Goal: Use online tool/utility

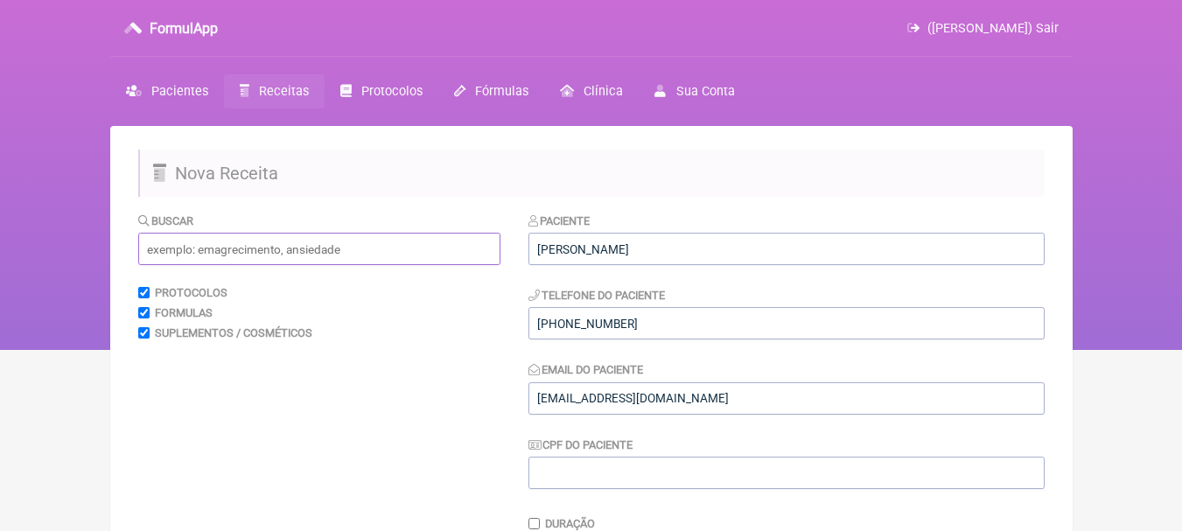
click at [289, 250] on input "text" at bounding box center [319, 249] width 362 height 32
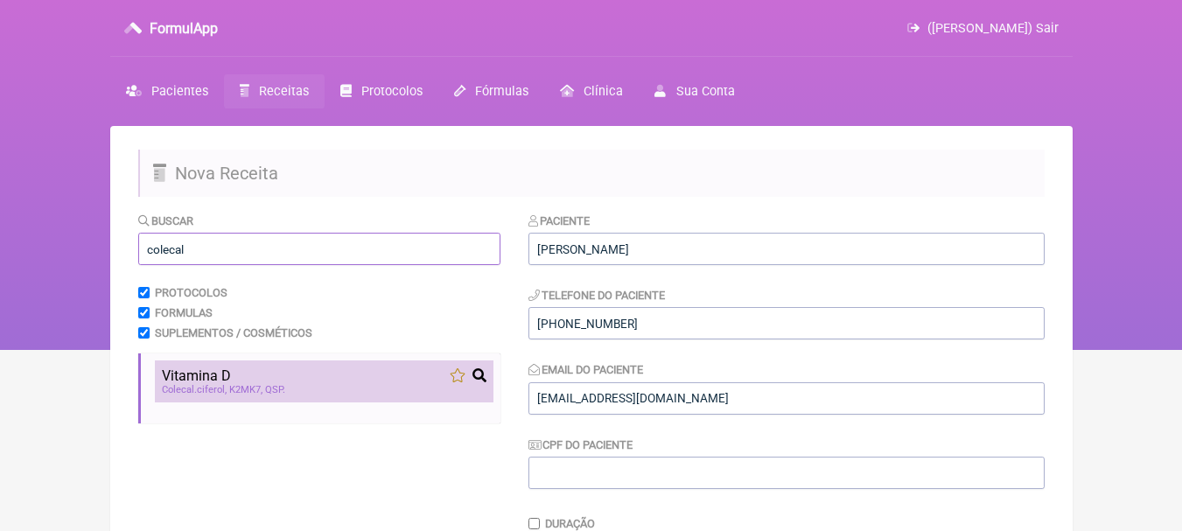
type input "colecal"
click at [326, 372] on div "Vitamina D" at bounding box center [324, 375] width 325 height 17
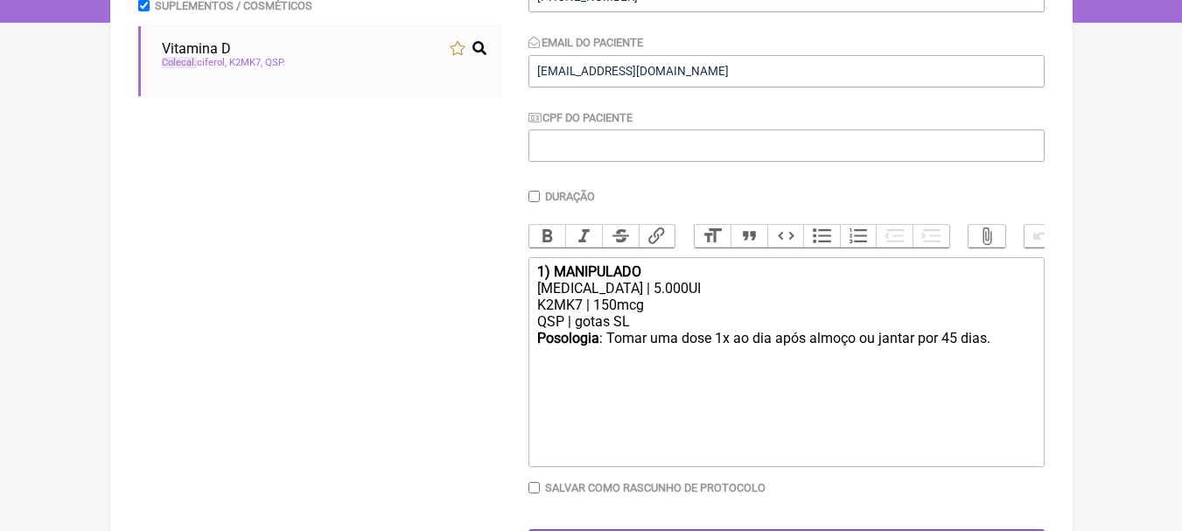
scroll to position [350, 0]
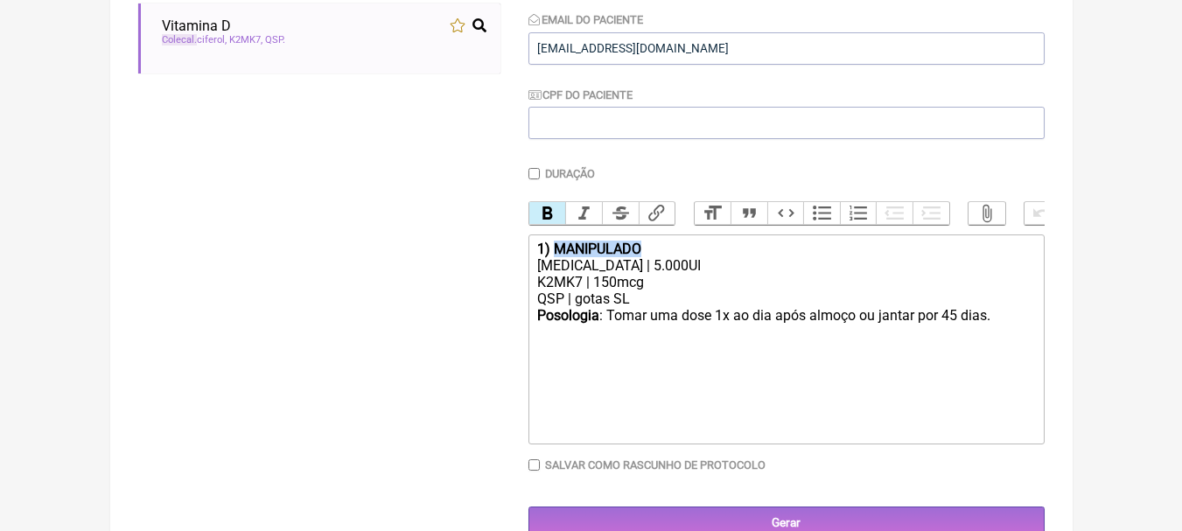
drag, startPoint x: 660, startPoint y: 253, endPoint x: 556, endPoint y: 260, distance: 103.5
click at [556, 260] on trix-editor "1) MANIPULADO [MEDICAL_DATA] | 5.000UI K2MK7 | 150mcg QSP | gotas SL Posologia …" at bounding box center [786, 339] width 516 height 210
click at [639, 274] on div "[MEDICAL_DATA] | 5.000UI" at bounding box center [785, 265] width 497 height 17
click at [958, 327] on div "Posologia : Tomar uma dose 1x ao dia após almoço ou jantar por 45 dias. ㅤ" at bounding box center [785, 324] width 497 height 35
type trix-editor "<div><strong>1) VITAMINA D</strong></div><div>[MEDICAL_DATA] | 10.000UI</div><d…"
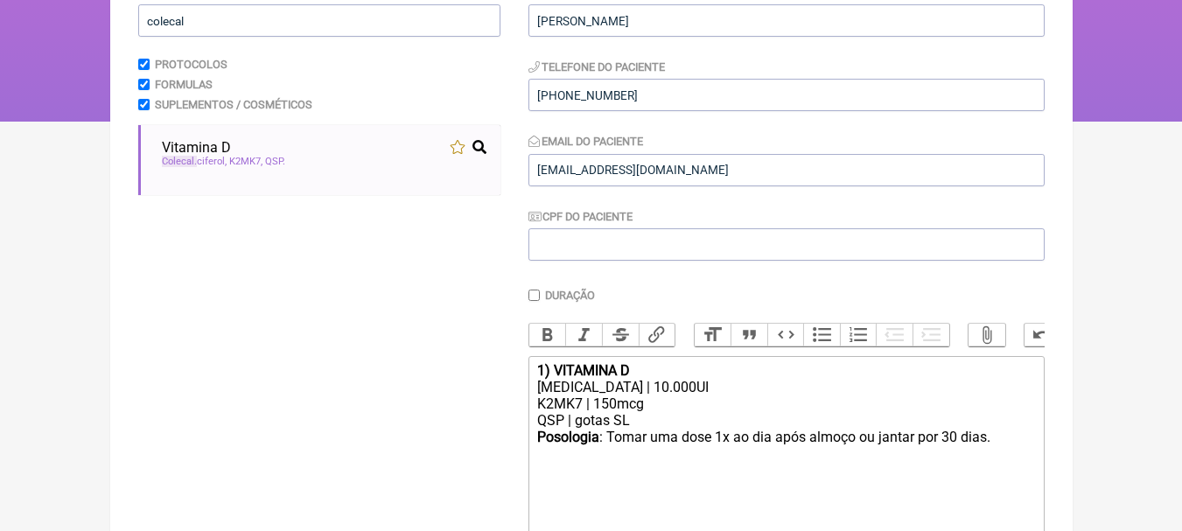
scroll to position [0, 0]
